Goal: Transaction & Acquisition: Purchase product/service

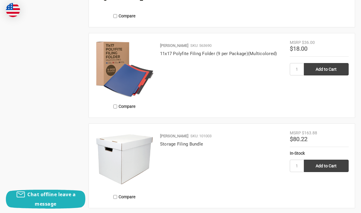
scroll to position [663, 0]
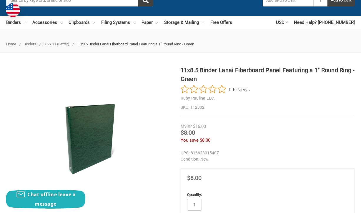
scroll to position [99, 0]
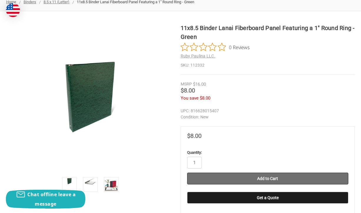
click at [226, 176] on input "Add to Cart" at bounding box center [268, 179] width 162 height 12
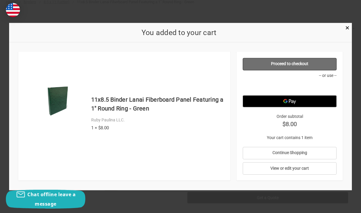
click at [294, 59] on link "Proceed to checkout" at bounding box center [290, 64] width 94 height 12
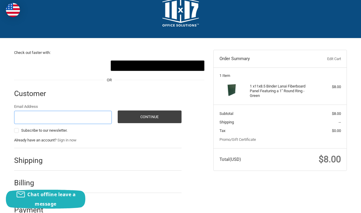
scroll to position [28, 0]
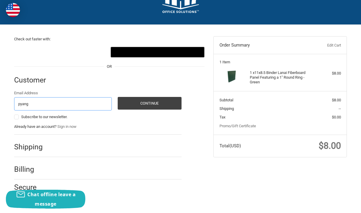
type input "pyang1221@gmail.com"
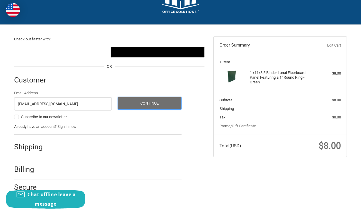
click at [131, 101] on button "Continue" at bounding box center [150, 103] width 64 height 13
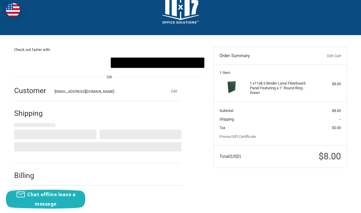
scroll to position [0, 0]
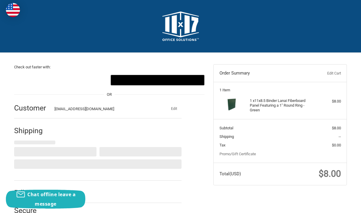
select select "US"
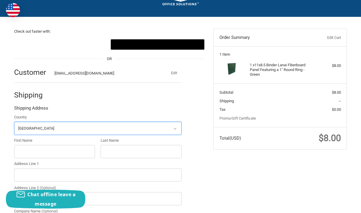
scroll to position [76, 0]
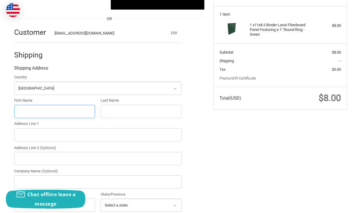
click at [77, 111] on input "First Name" at bounding box center [54, 111] width 81 height 13
type input "P"
type input "Yang"
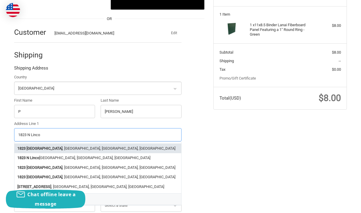
click at [78, 151] on li "1823 North Lincoln Street , Arlington, VA, USA" at bounding box center [97, 148] width 167 height 10
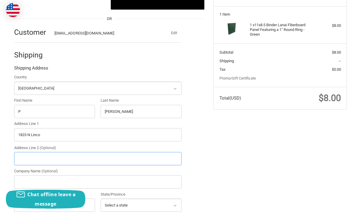
type input "1823 North Lincoln Street"
type input "[GEOGRAPHIC_DATA]"
type input "22207"
select select "VA"
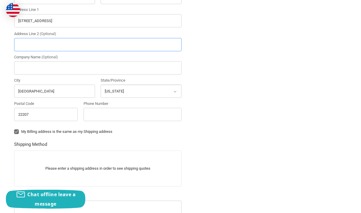
scroll to position [177, 0]
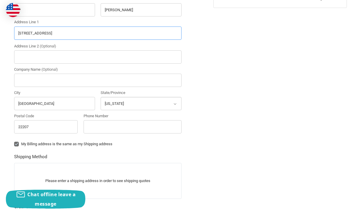
click at [27, 34] on input "1823 North Lincoln Street" at bounding box center [98, 33] width 168 height 13
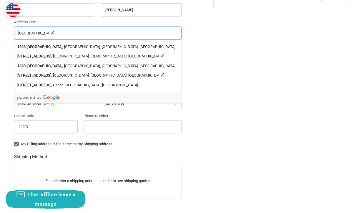
click at [26, 34] on input "1823North Lincoln Street" at bounding box center [98, 33] width 168 height 13
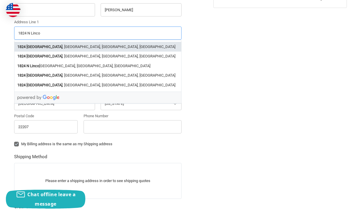
click at [54, 44] on strong "North Lincoln Street" at bounding box center [45, 47] width 36 height 6
type input "1824 North Lincoln Street"
select select "VA"
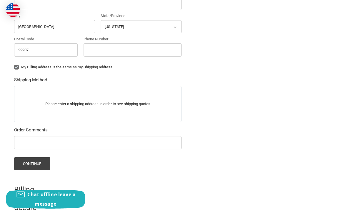
scroll to position [255, 0]
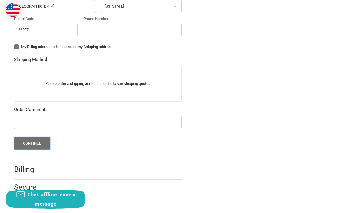
click at [42, 142] on button "Continue" at bounding box center [32, 143] width 36 height 13
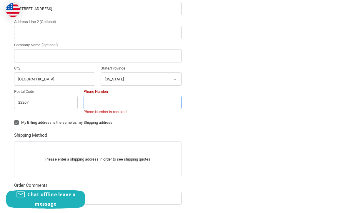
scroll to position [197, 0]
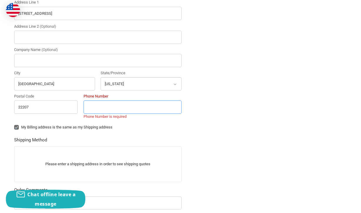
click at [103, 106] on input "Phone Number" at bounding box center [133, 106] width 98 height 13
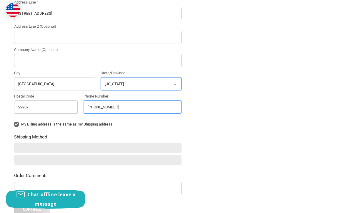
type input "703-755-0393"
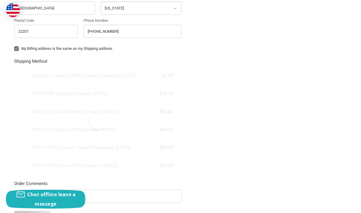
scroll to position [273, 0]
radio input "true"
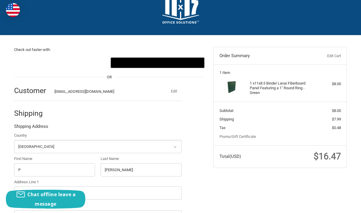
scroll to position [0, 0]
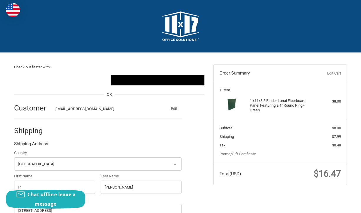
click at [255, 107] on h4 "1 x 11x8.5 Binder Lanai Fiberboard Panel Featuring a 1" Round Ring - Green" at bounding box center [280, 105] width 60 height 14
click at [337, 73] on link "Edit Cart" at bounding box center [322, 73] width 38 height 6
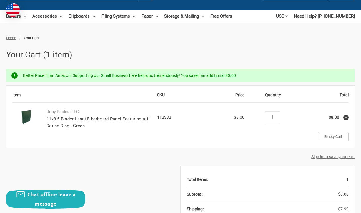
scroll to position [76, 0]
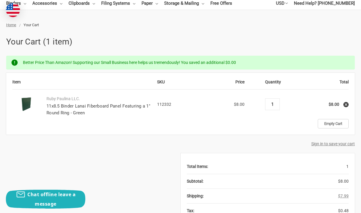
click at [275, 104] on input "1" at bounding box center [273, 104] width 10 height 5
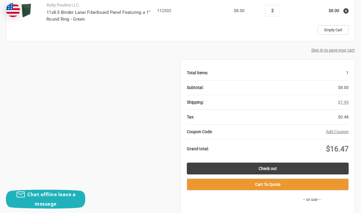
scroll to position [173, 0]
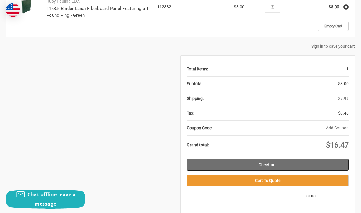
type input "2"
click at [269, 163] on link "Check out" at bounding box center [268, 165] width 162 height 12
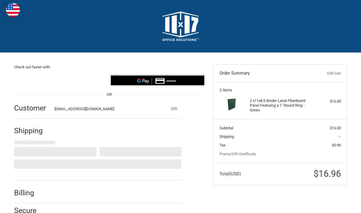
select select "US"
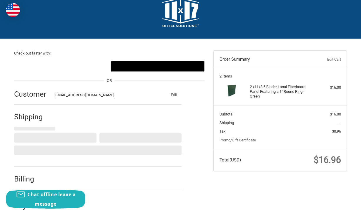
scroll to position [24, 0]
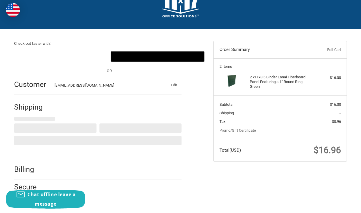
select select "VA"
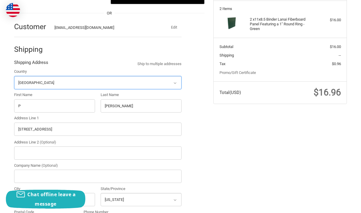
scroll to position [82, 0]
radio input "true"
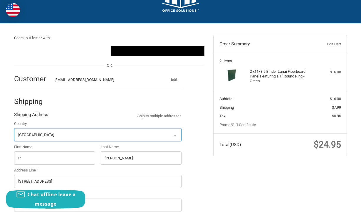
scroll to position [0, 0]
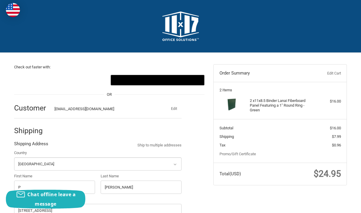
click at [338, 70] on link "Edit Cart" at bounding box center [322, 73] width 38 height 6
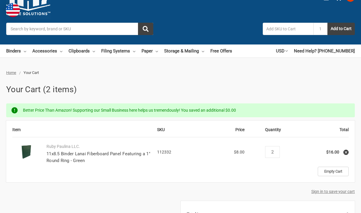
scroll to position [71, 0]
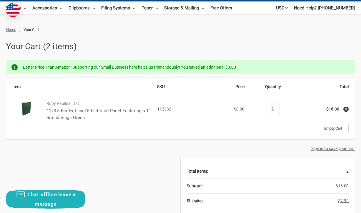
click at [97, 110] on link "11x8.5 Binder Lanai Fiberboard Panel Featuring a 1" Round Ring - Green" at bounding box center [99, 114] width 104 height 12
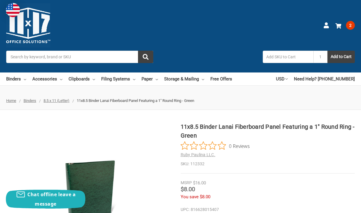
click at [277, 59] on input "text" at bounding box center [288, 57] width 51 height 12
type input "lanai fiberboard round ring"
click at [328, 51] on button "Add to Cart" at bounding box center [341, 57] width 27 height 12
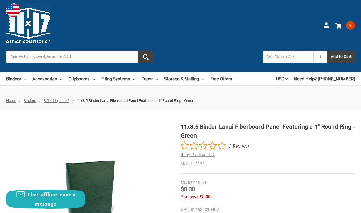
click at [29, 102] on span "Binders" at bounding box center [30, 100] width 13 height 4
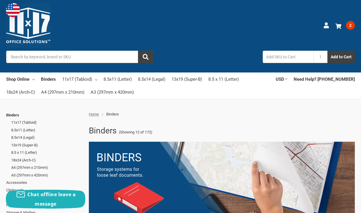
click at [98, 58] on input "Search" at bounding box center [79, 57] width 147 height 12
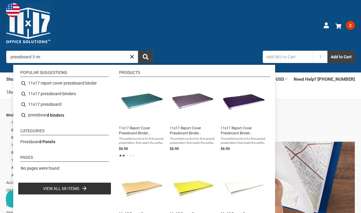
type input "pressboard 3 ring"
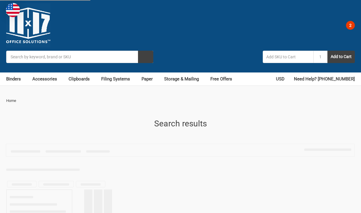
type input "pressboard 3 ring"
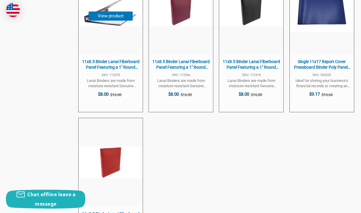
scroll to position [705, 0]
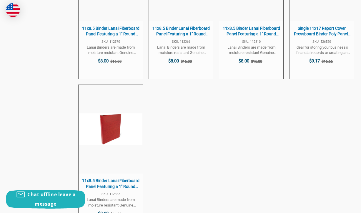
click at [114, 35] on span "11x8.5 Binder Lanai Fiberboard Panel Featuring a 1" Round Ring -Purple" at bounding box center [111, 31] width 58 height 11
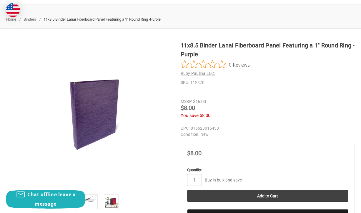
scroll to position [82, 0]
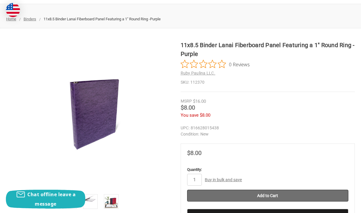
click at [279, 199] on input "Add to Cart" at bounding box center [268, 196] width 162 height 12
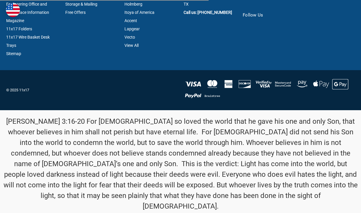
type input "pressboard 3 ring"
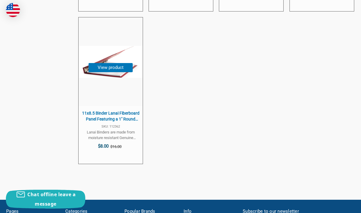
scroll to position [784, 0]
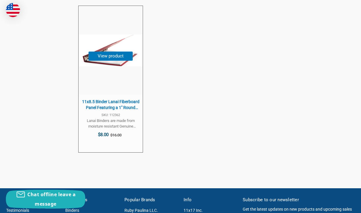
click at [112, 104] on span "11x8.5 Binder Lanai Fiberboard Panel Featuring a 1" Round Ring -Executive Red" at bounding box center [111, 104] width 58 height 11
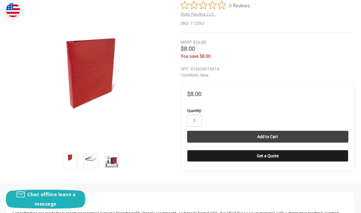
scroll to position [141, 0]
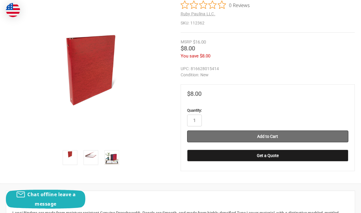
click at [229, 137] on input "Add to Cart" at bounding box center [268, 136] width 162 height 12
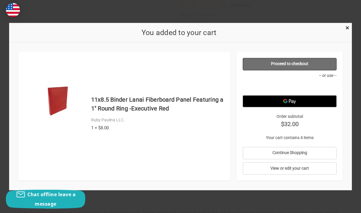
click at [309, 63] on link "Proceed to checkout" at bounding box center [290, 64] width 94 height 12
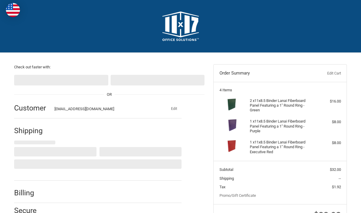
select select "US"
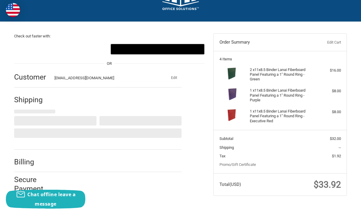
scroll to position [31, 0]
select select "VA"
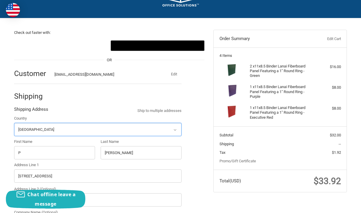
radio input "true"
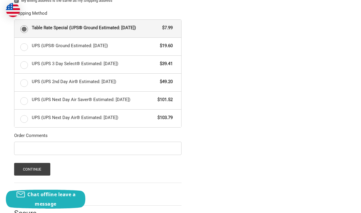
scroll to position [347, 0]
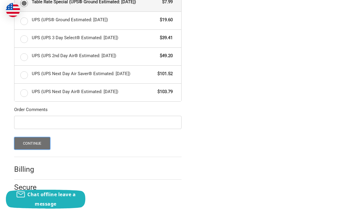
click at [42, 146] on button "Continue" at bounding box center [32, 143] width 36 height 13
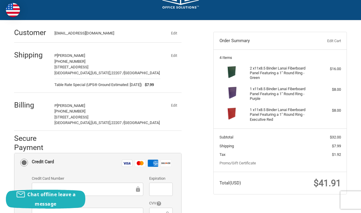
scroll to position [33, 0]
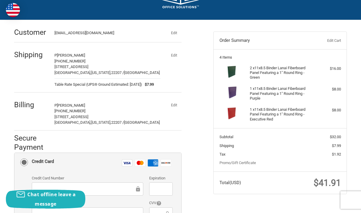
click at [340, 39] on link "Edit Cart" at bounding box center [322, 41] width 38 height 6
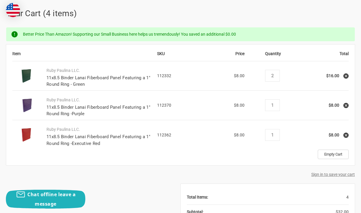
scroll to position [105, 0]
click at [275, 105] on input "1" at bounding box center [273, 104] width 10 height 5
type input "2"
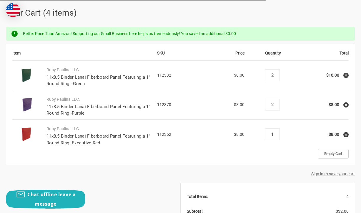
click at [275, 134] on input "1" at bounding box center [273, 134] width 10 height 5
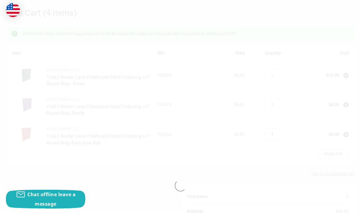
type input "2"
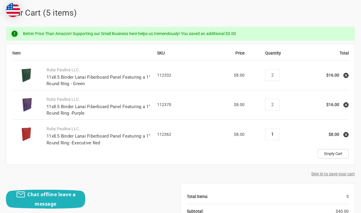
click at [274, 135] on input "1" at bounding box center [273, 134] width 10 height 5
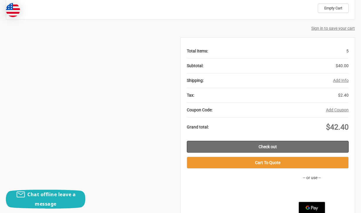
scroll to position [254, 0]
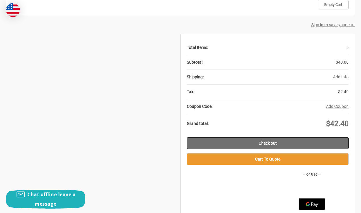
type input "2"
click at [272, 140] on link "Check out" at bounding box center [268, 143] width 162 height 12
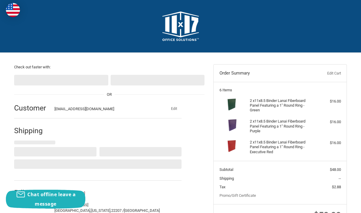
select select "US"
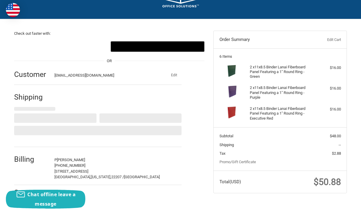
scroll to position [39, 0]
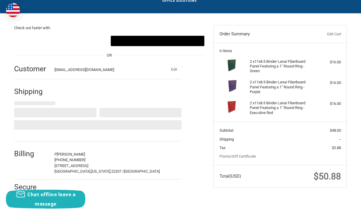
select select "VA"
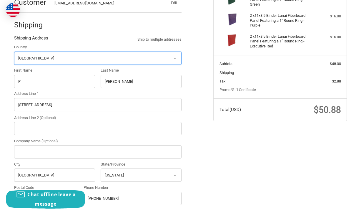
radio input "true"
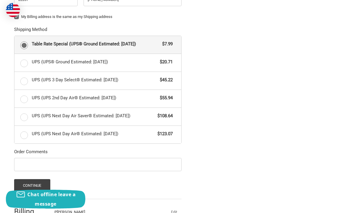
scroll to position [362, 0]
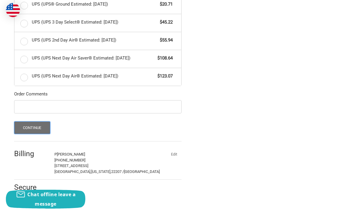
click at [42, 131] on button "Continue" at bounding box center [32, 127] width 36 height 13
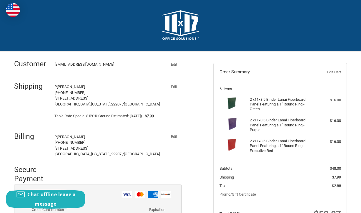
scroll to position [0, 0]
